Goal: Find specific page/section: Find specific page/section

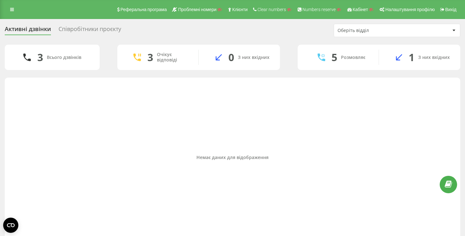
click at [159, 55] on div "Очікує відповіді" at bounding box center [173, 57] width 32 height 11
click at [137, 59] on icon at bounding box center [137, 57] width 8 height 8
click at [82, 30] on div "Співробітники проєкту" at bounding box center [90, 31] width 63 height 10
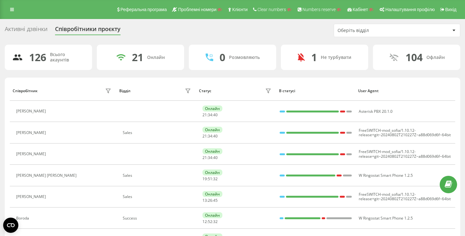
click at [27, 26] on div "Активні дзвінки" at bounding box center [26, 31] width 43 height 10
